Goal: Check status: Check status

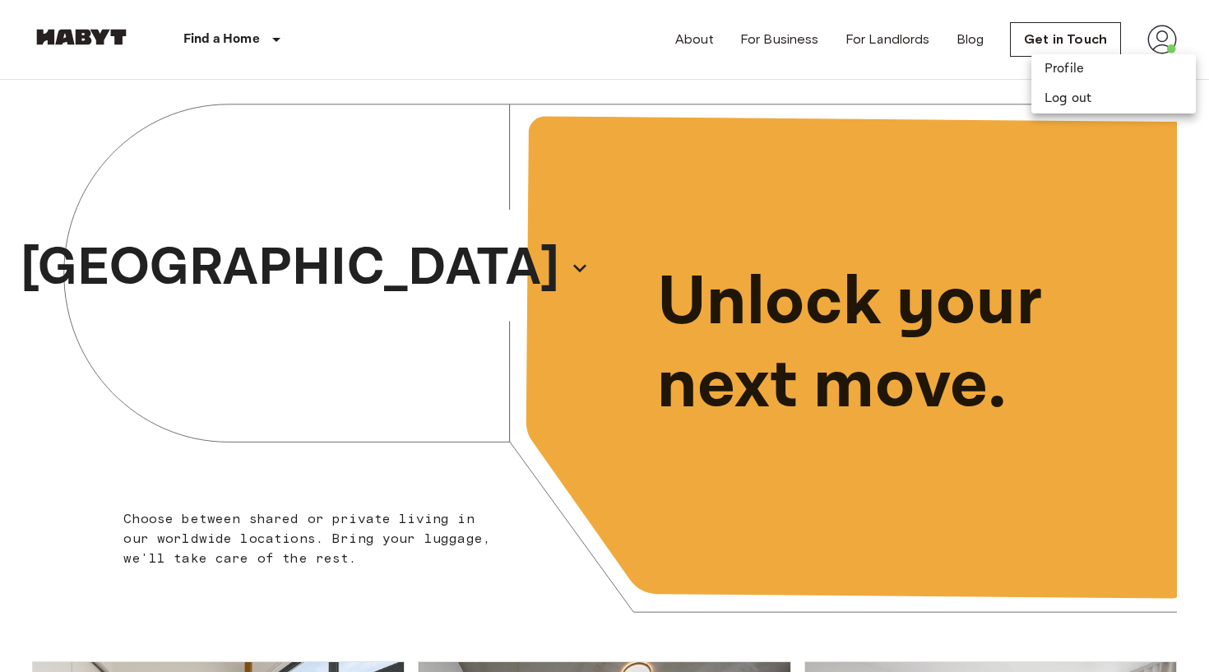
click at [1095, 78] on li "Profile" at bounding box center [1113, 69] width 164 height 30
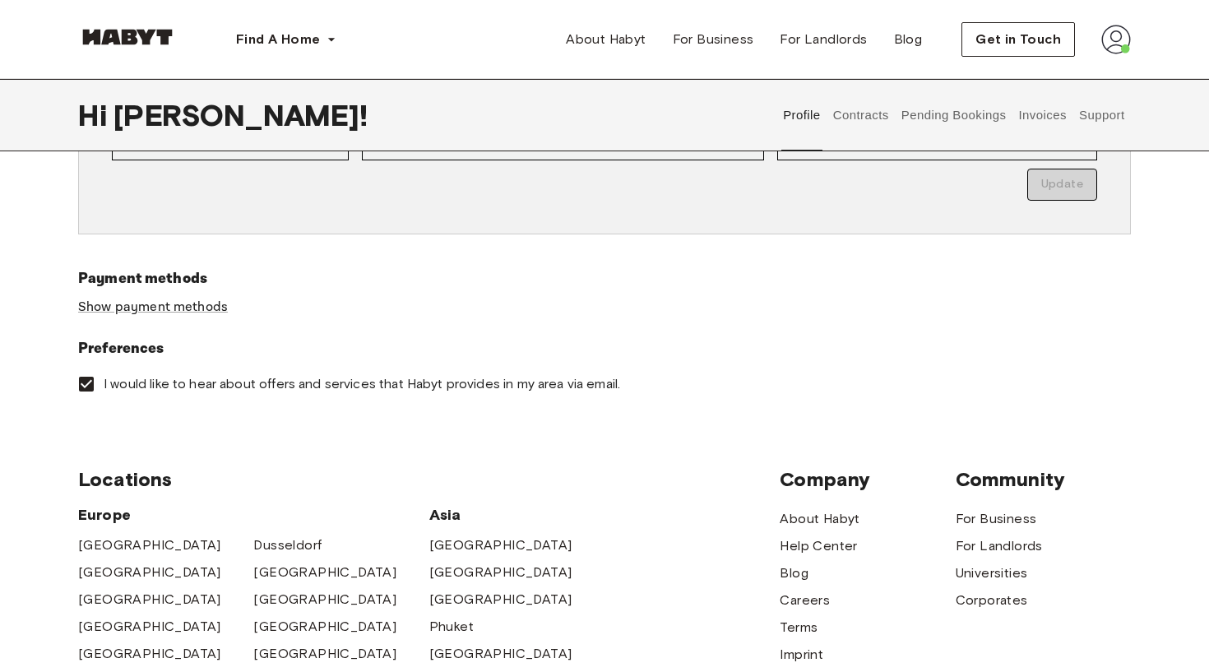
scroll to position [439, 0]
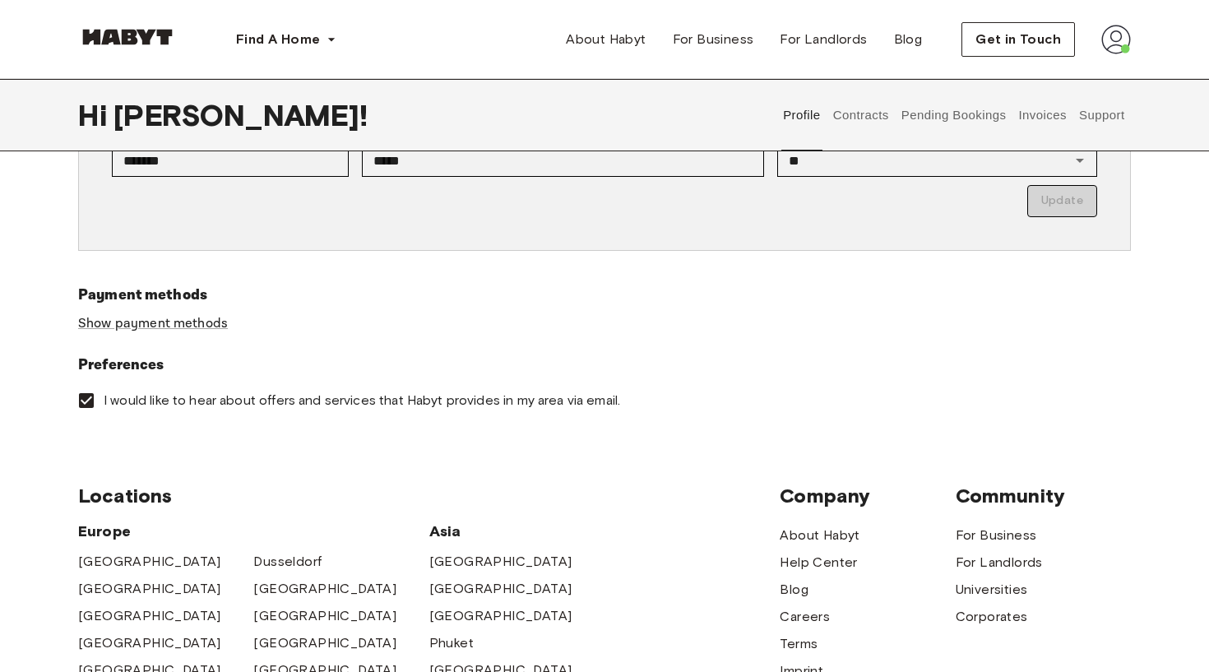
click at [854, 110] on button "Contracts" at bounding box center [861, 115] width 60 height 72
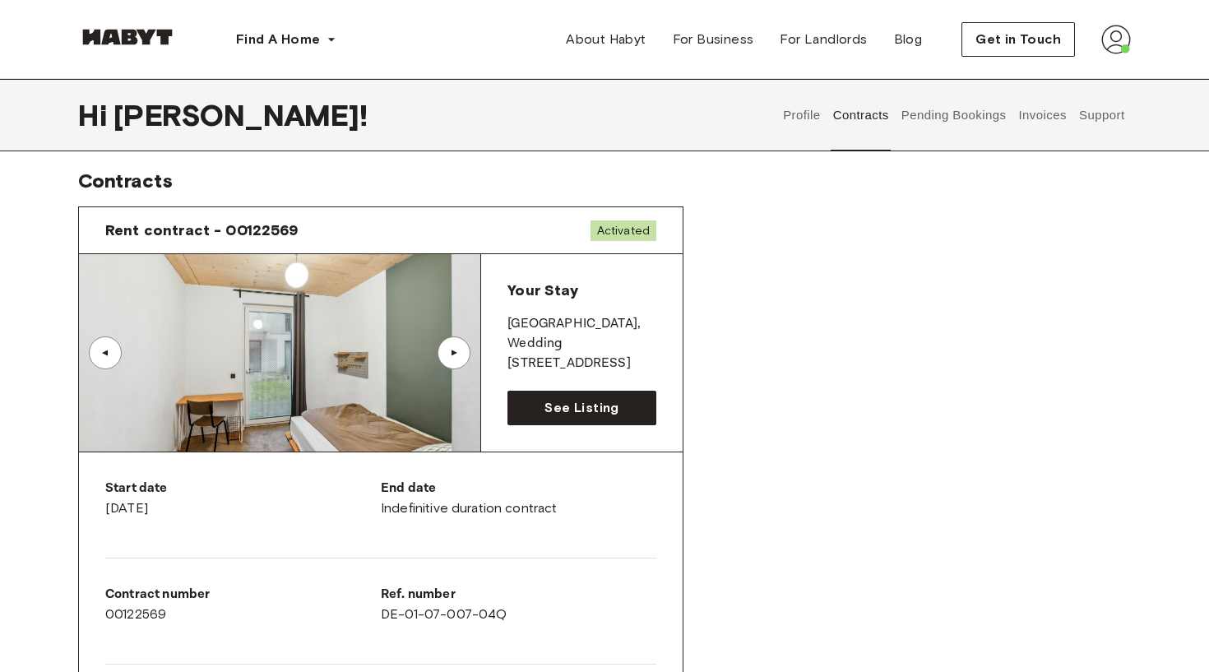
scroll to position [16, 0]
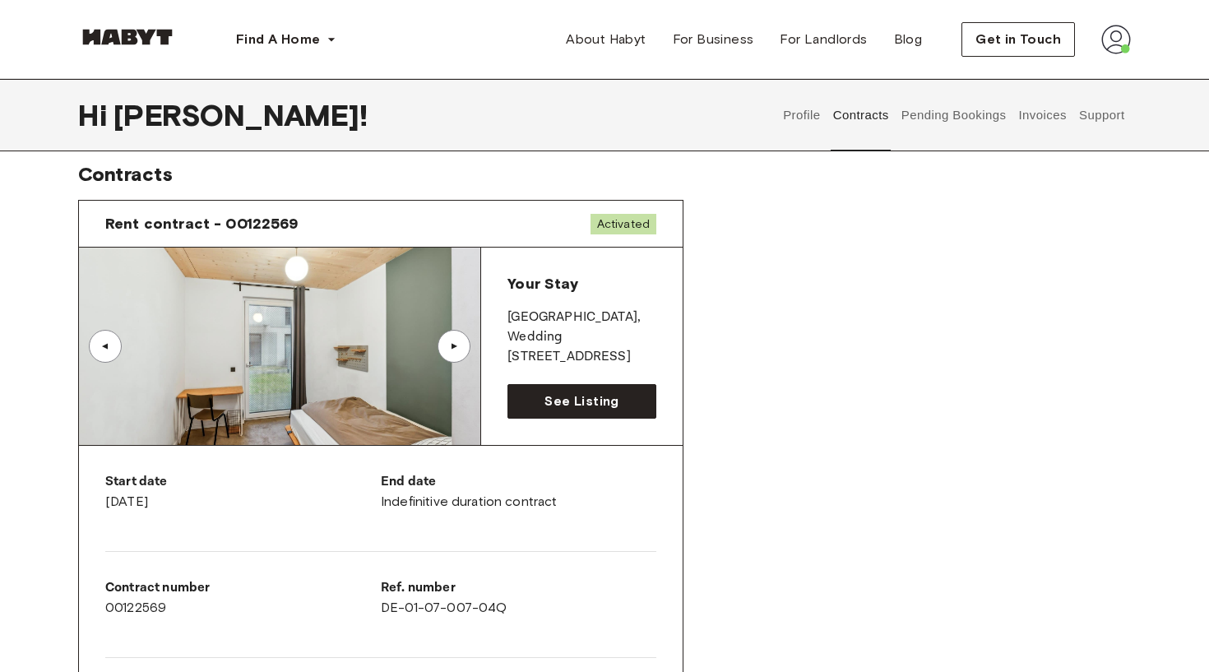
click at [400, 221] on div "Rent contract - 00122569 Activated" at bounding box center [381, 224] width 604 height 47
click at [384, 271] on img at bounding box center [279, 346] width 401 height 197
click at [614, 403] on span "See Listing" at bounding box center [581, 401] width 74 height 20
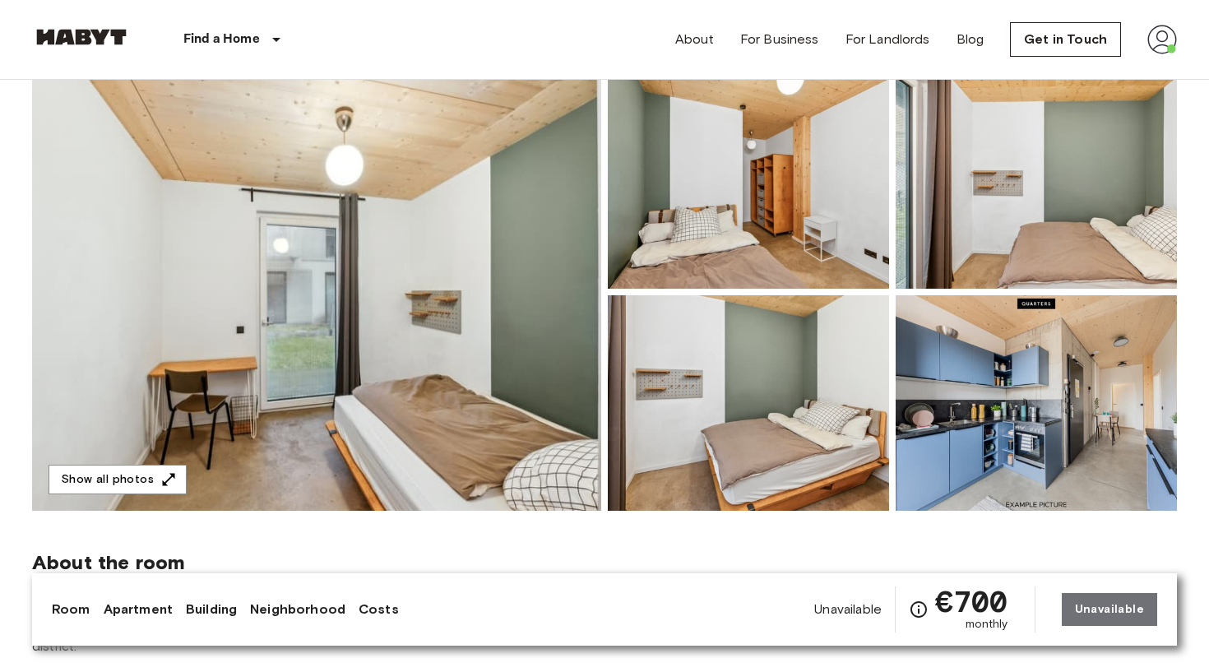
scroll to position [139, 0]
click at [155, 479] on button "Show all photos" at bounding box center [118, 479] width 138 height 30
